Goal: Task Accomplishment & Management: Use online tool/utility

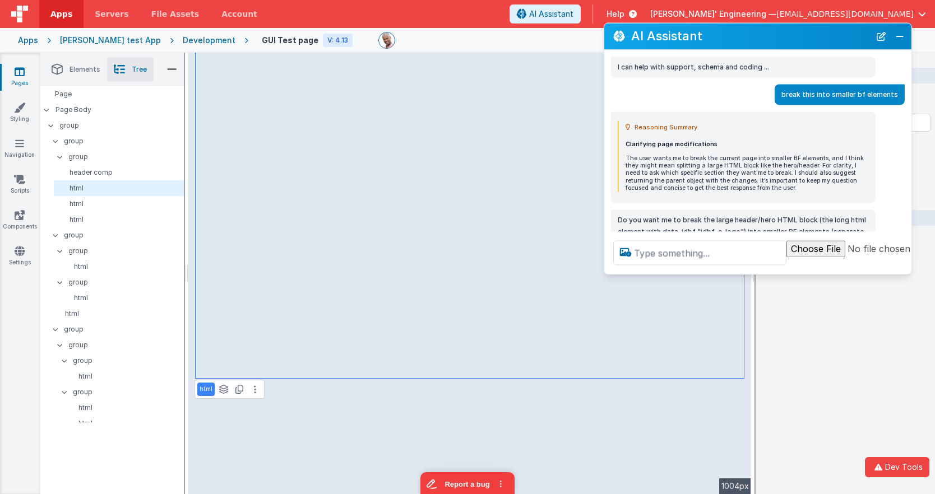
scroll to position [922, 0]
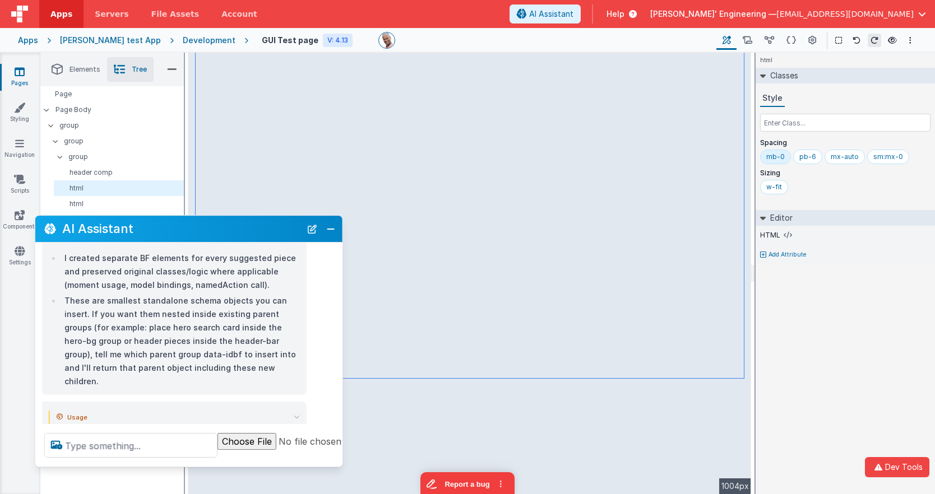
drag, startPoint x: 775, startPoint y: 36, endPoint x: 206, endPoint y: 229, distance: 601.0
click at [206, 229] on h2 "AI Assistant" at bounding box center [181, 228] width 239 height 13
click at [768, 40] on icon at bounding box center [769, 41] width 10 height 12
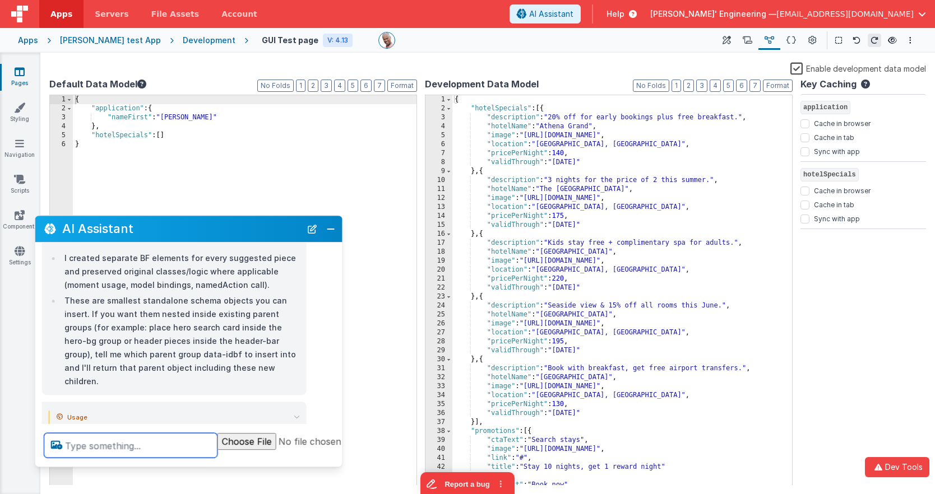
click at [113, 446] on textarea at bounding box center [130, 445] width 173 height 25
type textarea "can you see my data models?"
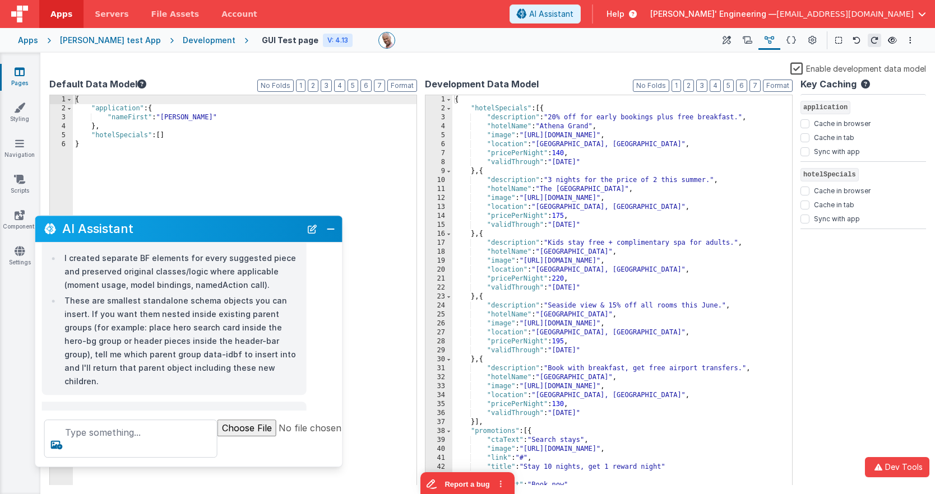
scroll to position [959, 0]
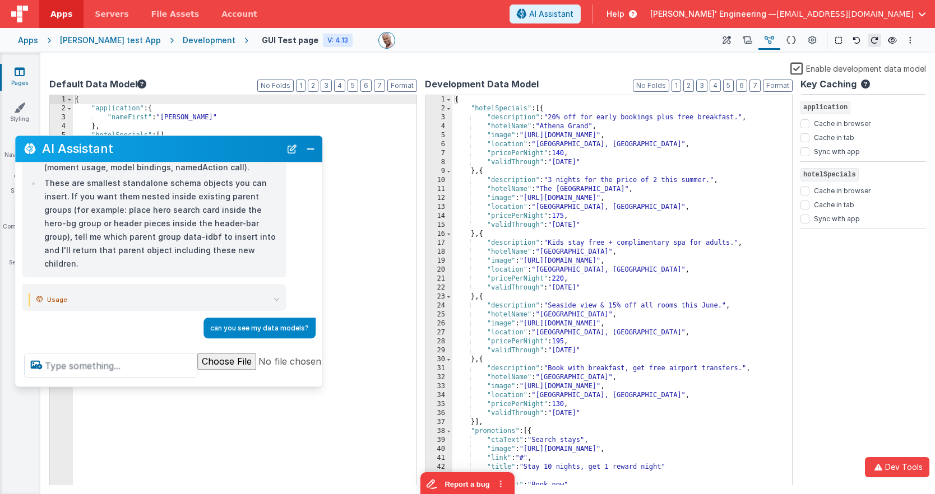
drag, startPoint x: 185, startPoint y: 227, endPoint x: 171, endPoint y: 162, distance: 65.9
click at [166, 149] on h2 "AI Assistant" at bounding box center [161, 148] width 239 height 13
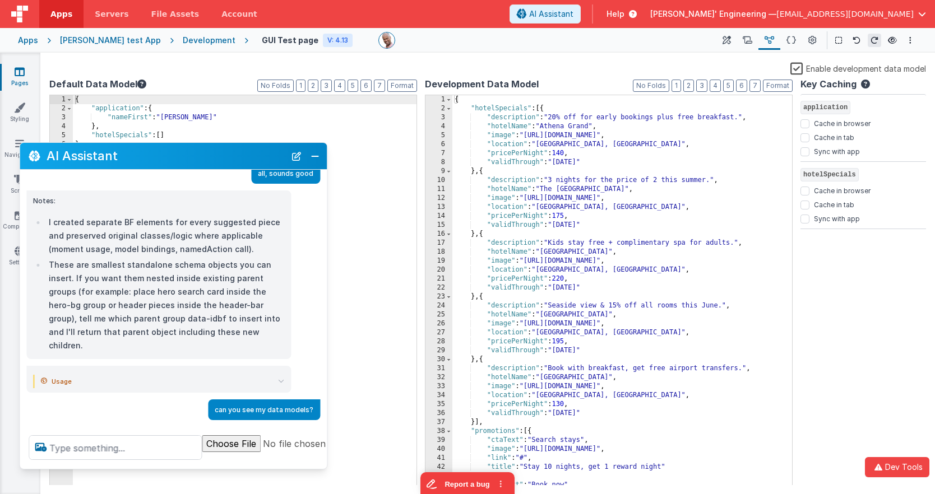
scroll to position [883, 0]
drag, startPoint x: 161, startPoint y: 393, endPoint x: 157, endPoint y: 469, distance: 76.3
click at [157, 469] on div "AI Assistant I can help with support, schema and coding ... break this into sma…" at bounding box center [173, 305] width 308 height 327
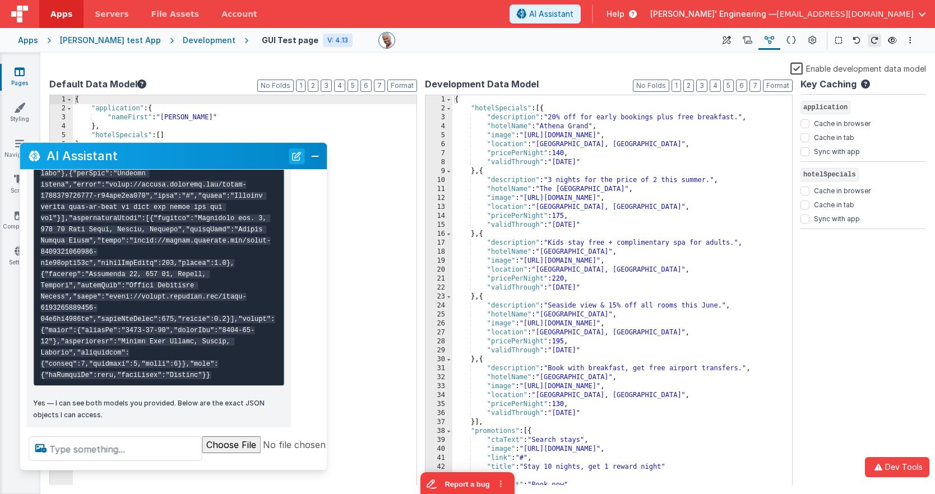
scroll to position [1665, 0]
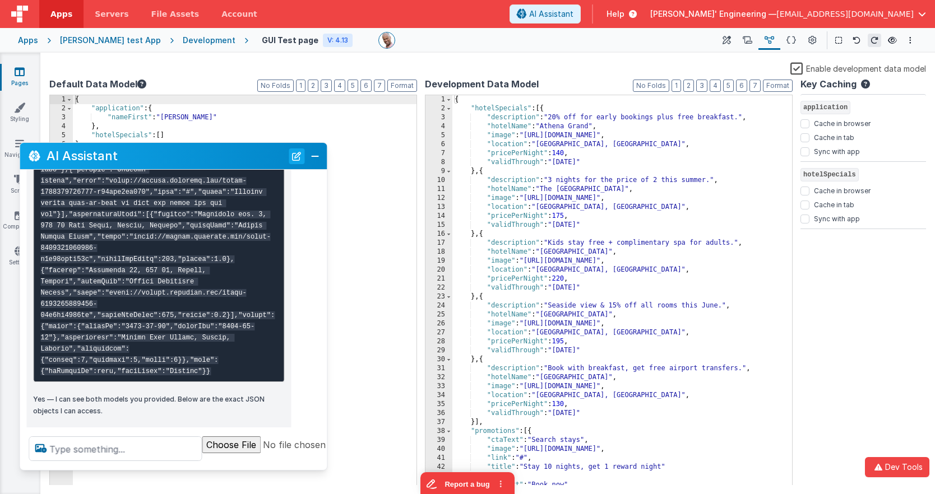
click at [303, 157] on button "New Chat" at bounding box center [297, 156] width 16 height 16
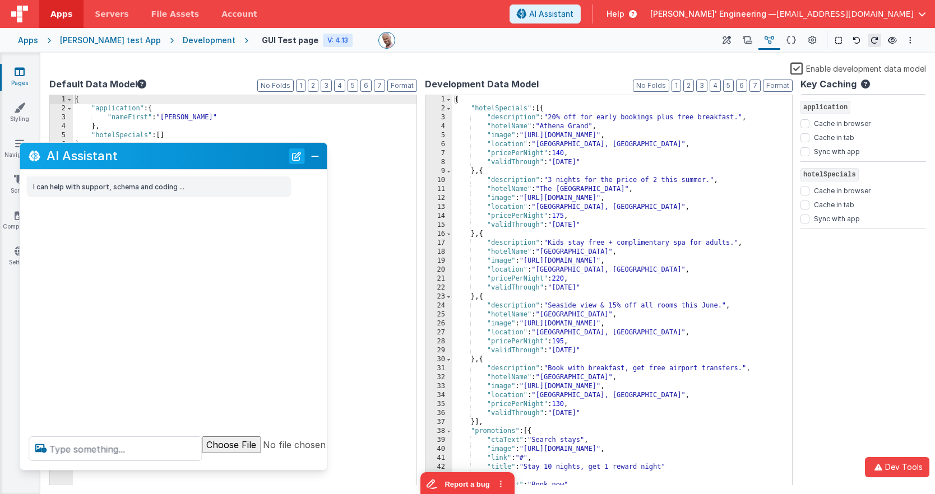
scroll to position [0, 0]
click at [127, 449] on textarea at bounding box center [115, 448] width 173 height 25
click at [449, 109] on span at bounding box center [448, 108] width 6 height 9
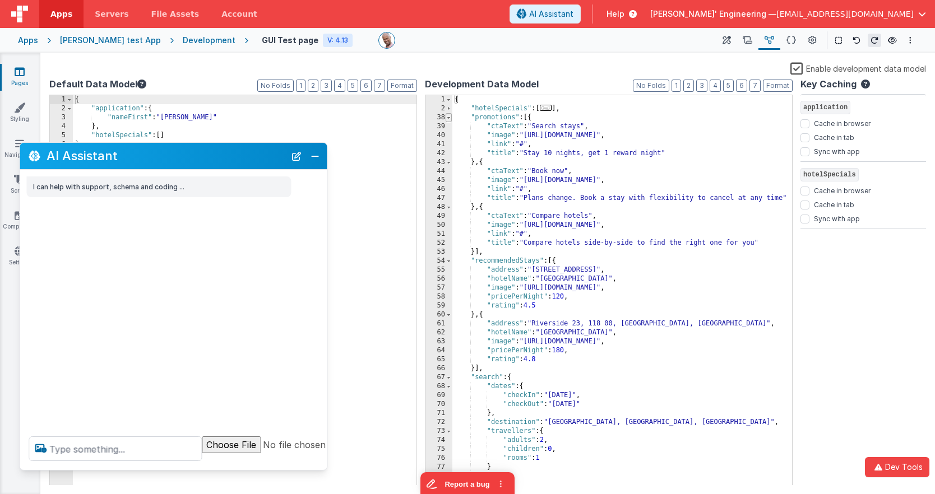
click at [449, 117] on span at bounding box center [448, 117] width 6 height 9
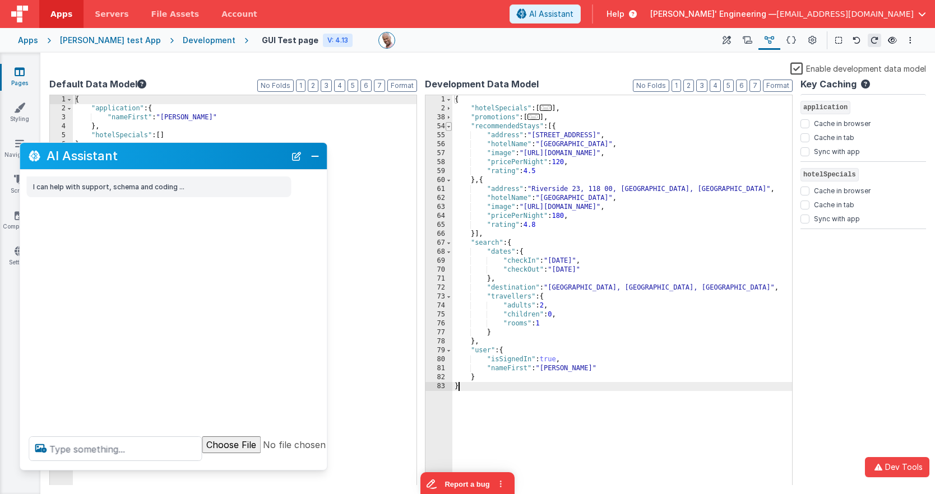
click at [450, 127] on span at bounding box center [448, 126] width 6 height 9
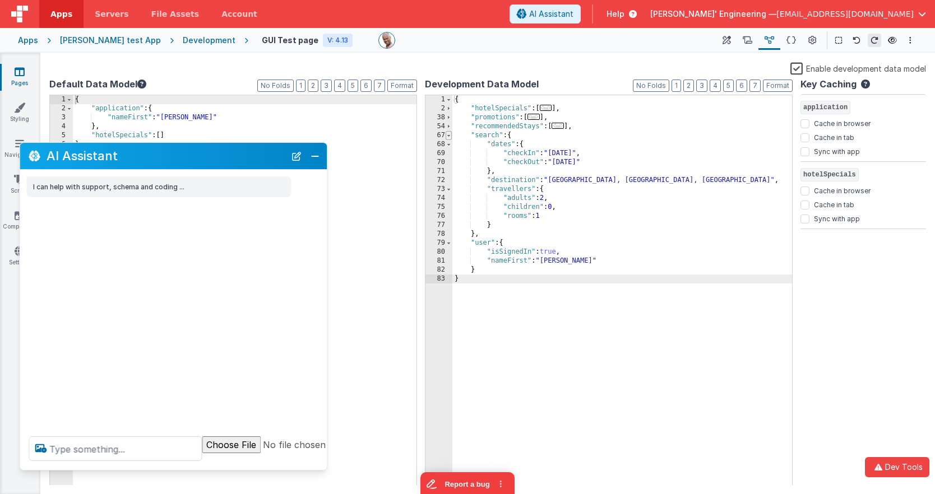
click at [450, 139] on span at bounding box center [448, 135] width 6 height 9
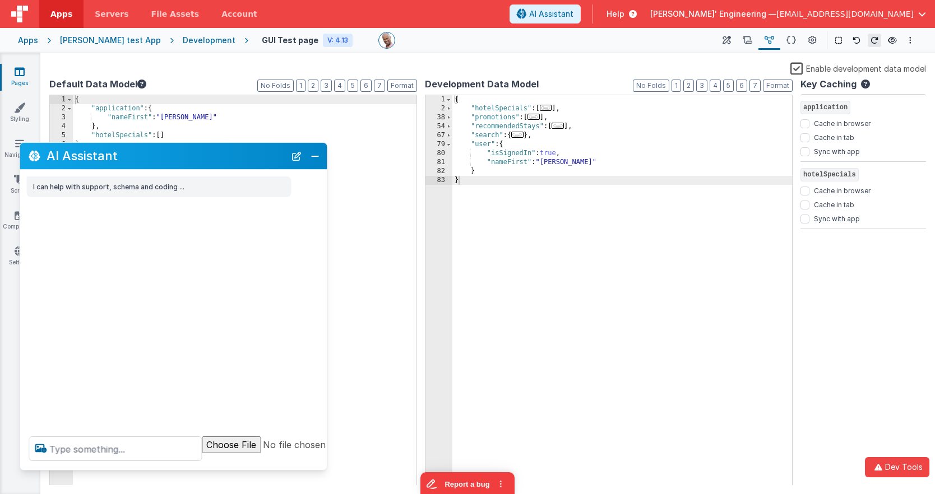
drag, startPoint x: 164, startPoint y: 436, endPoint x: 161, endPoint y: 441, distance: 6.1
click at [163, 436] on div at bounding box center [211, 448] width 382 height 43
click at [523, 137] on span "..." at bounding box center [517, 135] width 12 height 6
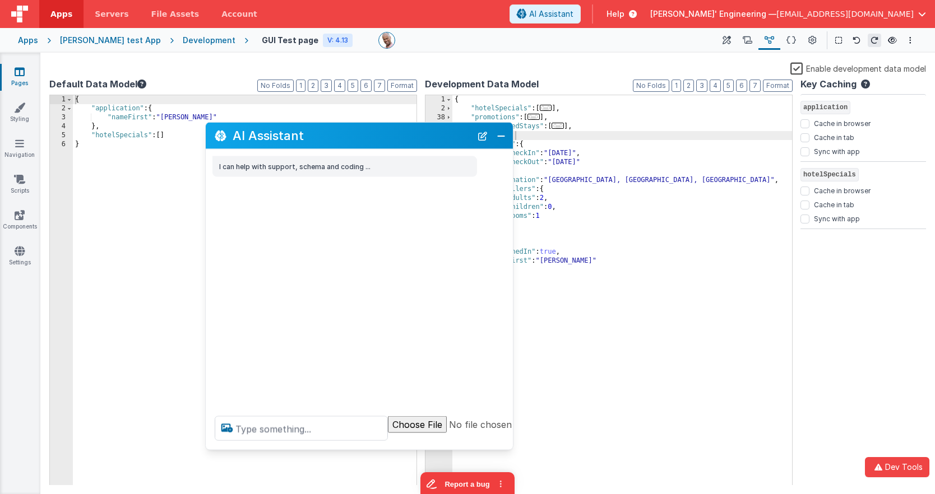
drag, startPoint x: 192, startPoint y: 156, endPoint x: 377, endPoint y: 136, distance: 186.5
click at [377, 136] on h2 "AI Assistant" at bounding box center [352, 135] width 239 height 13
click at [322, 425] on textarea at bounding box center [301, 428] width 173 height 25
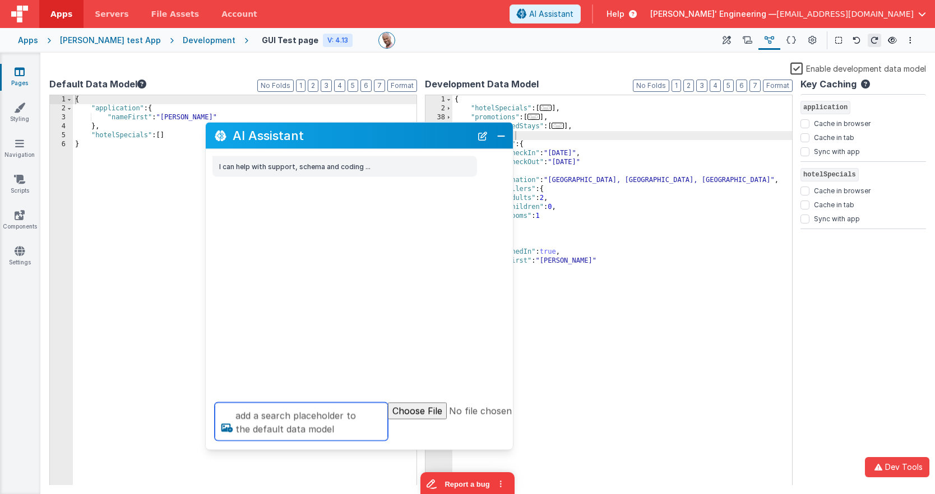
type textarea "add a search placeholder to the default data model"
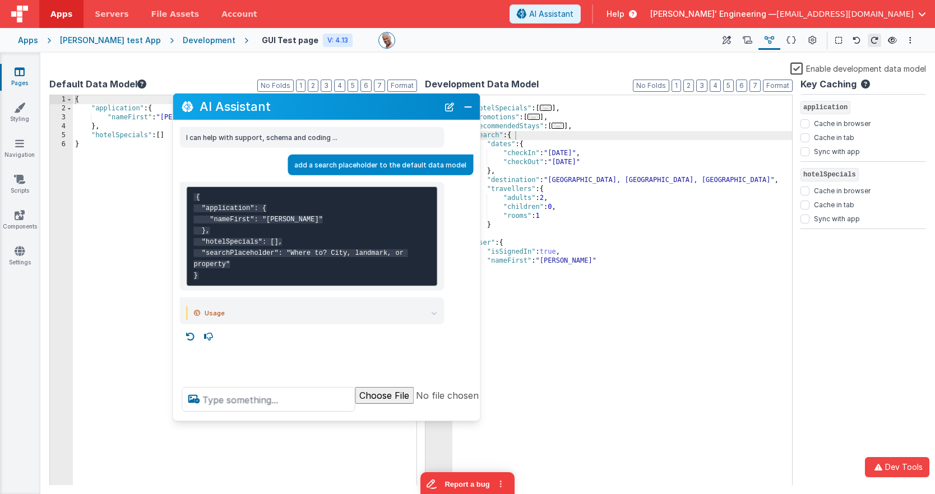
drag, startPoint x: 337, startPoint y: 132, endPoint x: 305, endPoint y: 103, distance: 43.6
click at [305, 103] on h2 "AI Assistant" at bounding box center [318, 106] width 239 height 13
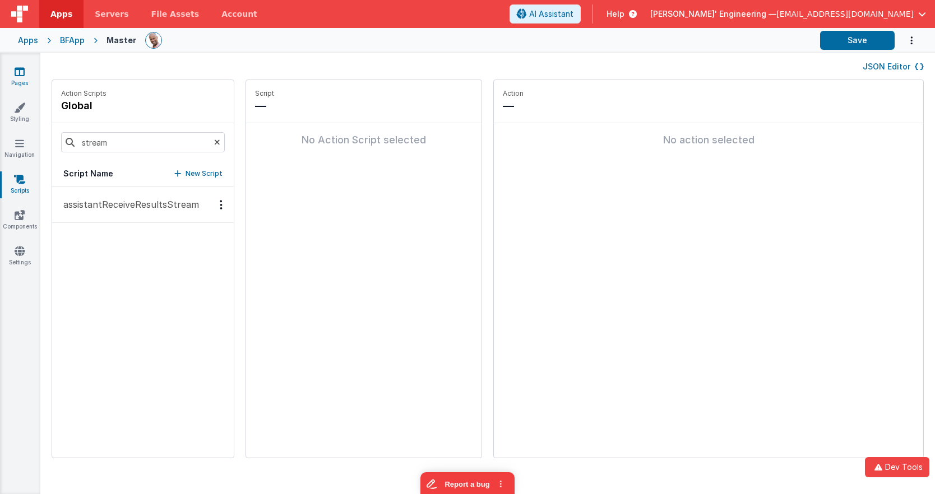
click at [15, 75] on icon at bounding box center [20, 71] width 10 height 11
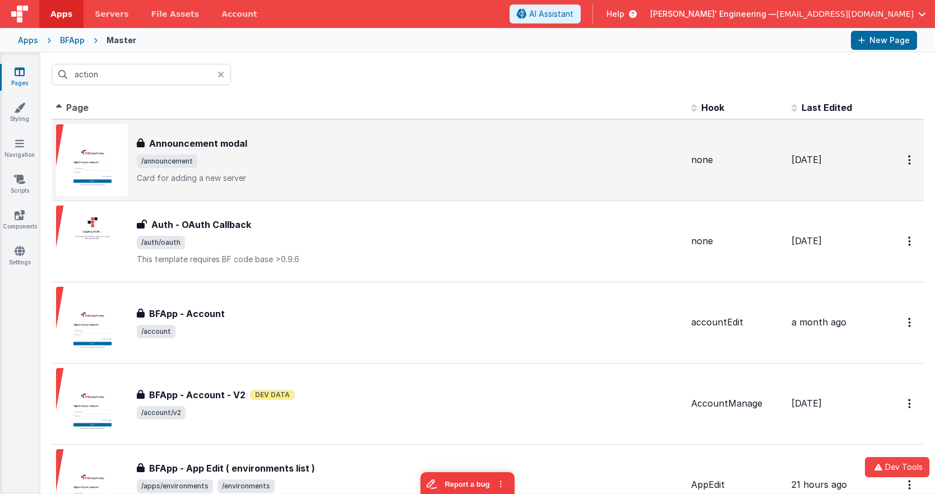
click at [278, 170] on div "Announcement modal Announcement modal /announcement Card for adding a new server" at bounding box center [409, 160] width 545 height 47
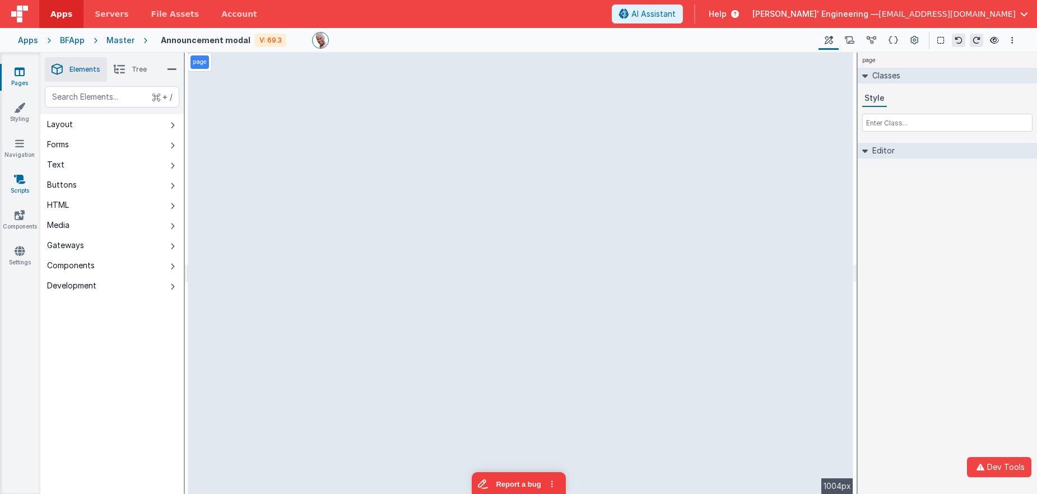
click at [25, 188] on link "Scripts" at bounding box center [19, 185] width 40 height 22
